Goal: Task Accomplishment & Management: Understand process/instructions

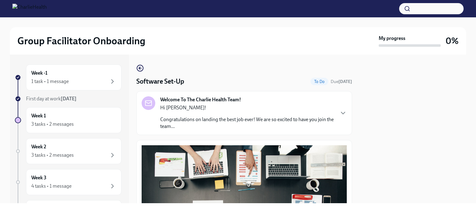
scroll to position [207, 0]
click at [57, 82] on div "1 task • 1 message" at bounding box center [49, 81] width 37 height 7
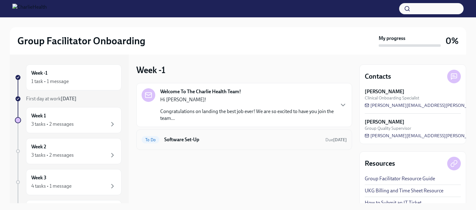
click at [154, 140] on span "To Do" at bounding box center [151, 140] width 18 height 5
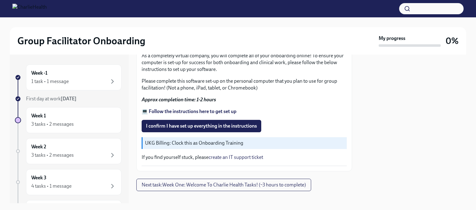
scroll to position [221, 0]
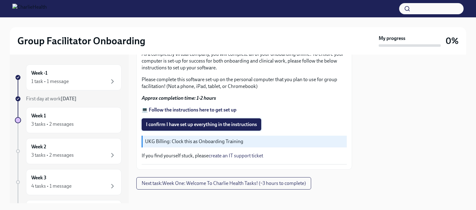
click at [158, 121] on span "I confirm I have set up everything in the instructions" at bounding box center [201, 124] width 111 height 6
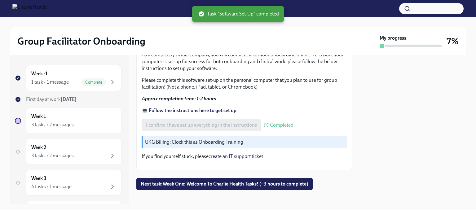
click at [163, 139] on p "UKG Billing: Clock this as Onboarding Training" at bounding box center [244, 142] width 199 height 7
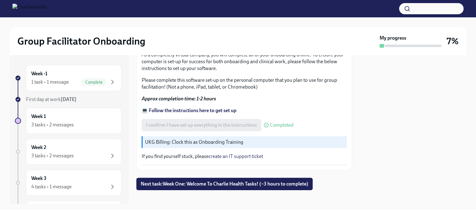
click at [152, 139] on p "UKG Billing: Clock this as Onboarding Training" at bounding box center [244, 142] width 199 height 7
click at [152, 143] on p "UKG Billing: Clock this as Onboarding Training" at bounding box center [244, 142] width 199 height 7
click at [152, 142] on p "UKG Billing: Clock this as Onboarding Training" at bounding box center [244, 142] width 199 height 7
click at [159, 139] on p "UKG Billing: Clock this as Onboarding Training" at bounding box center [244, 142] width 199 height 7
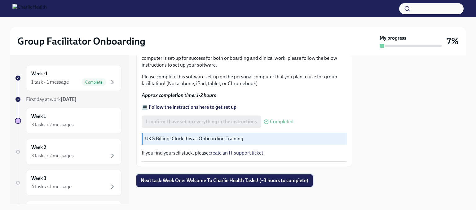
click at [157, 174] on button "Next task : Week One: Welcome To Charlie Health Tasks! (~3 hours to complete)" at bounding box center [224, 180] width 176 height 12
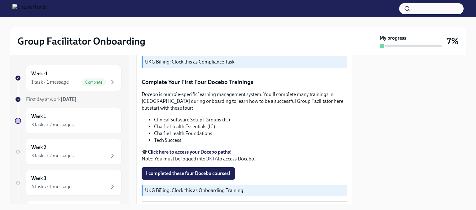
scroll to position [813, 0]
click at [166, 149] on strong "Click here to access your Docebo paths!" at bounding box center [190, 152] width 84 height 6
